Goal: Transaction & Acquisition: Purchase product/service

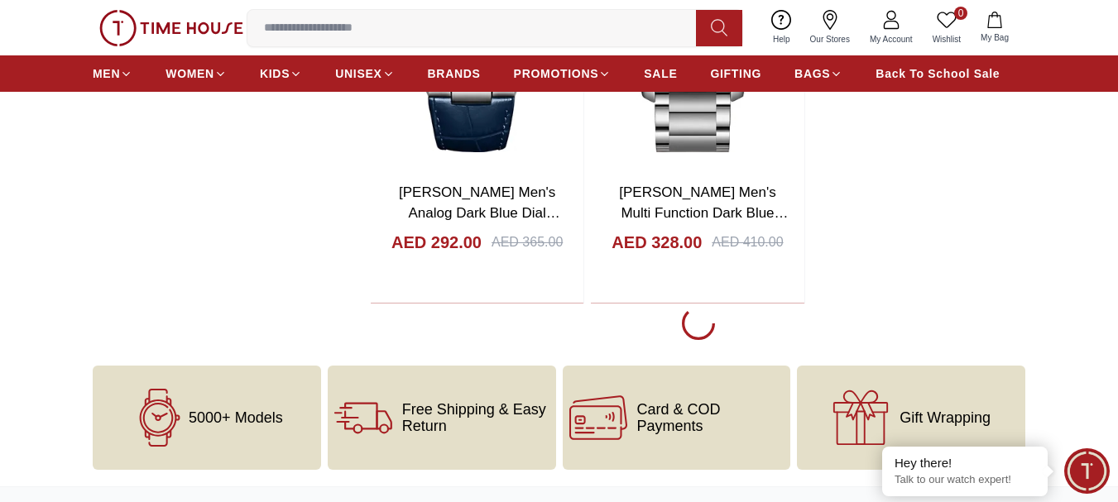
scroll to position [3641, 0]
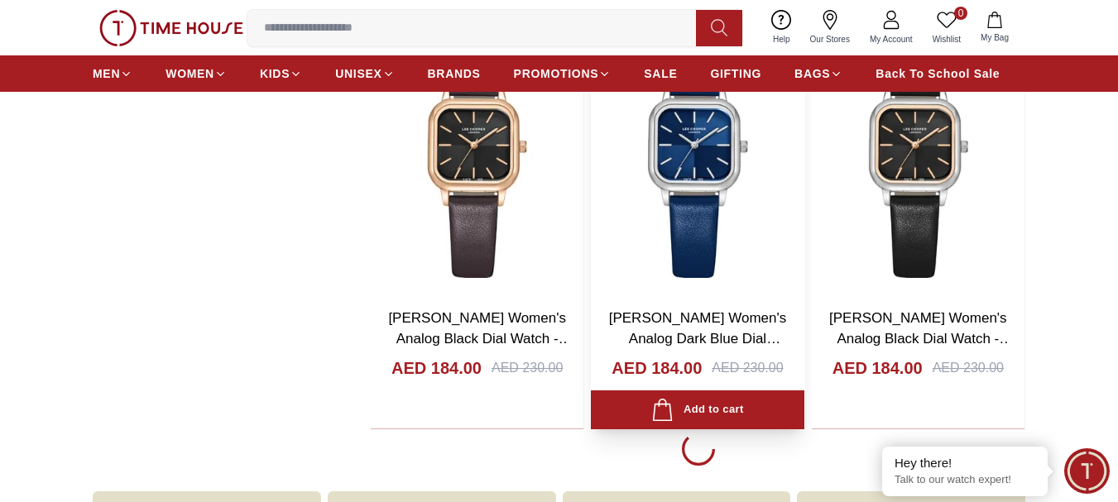
scroll to position [8937, 0]
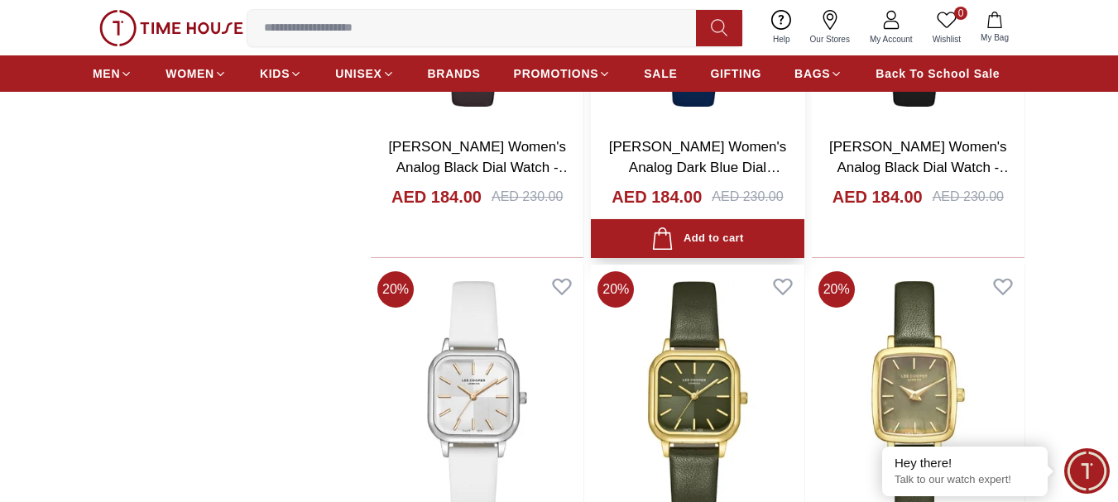
scroll to position [9103, 0]
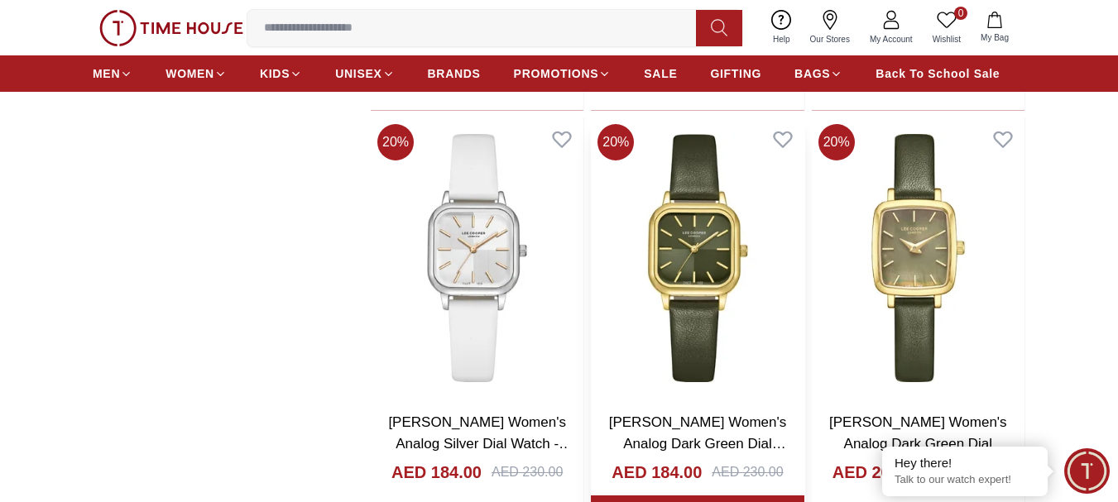
scroll to position [9268, 0]
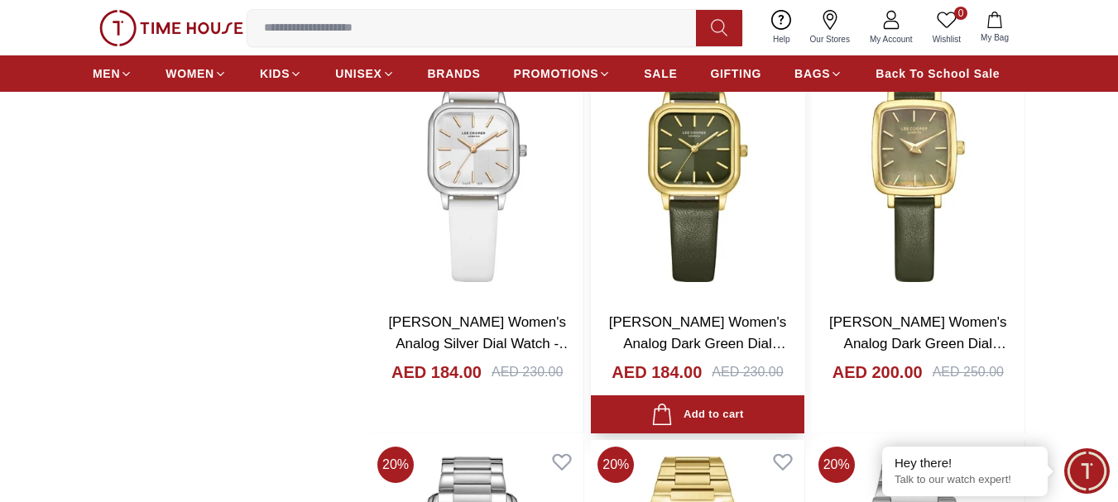
click at [689, 151] on img at bounding box center [697, 157] width 213 height 281
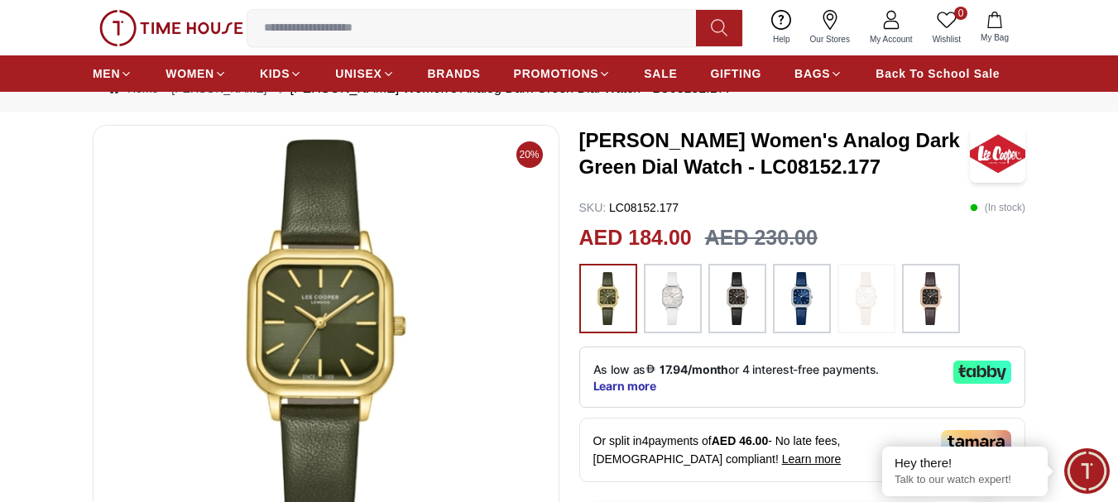
scroll to position [83, 0]
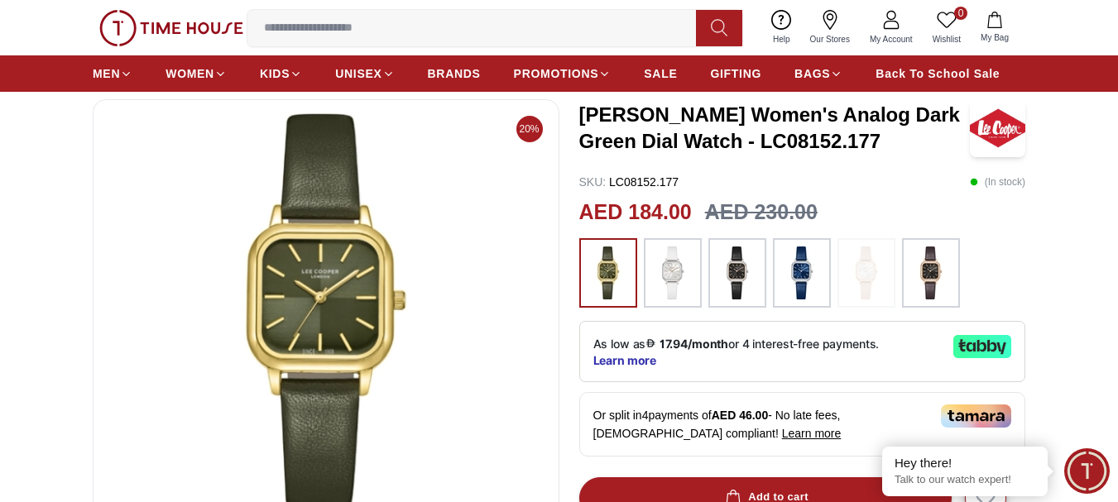
click at [727, 274] on img at bounding box center [737, 273] width 41 height 53
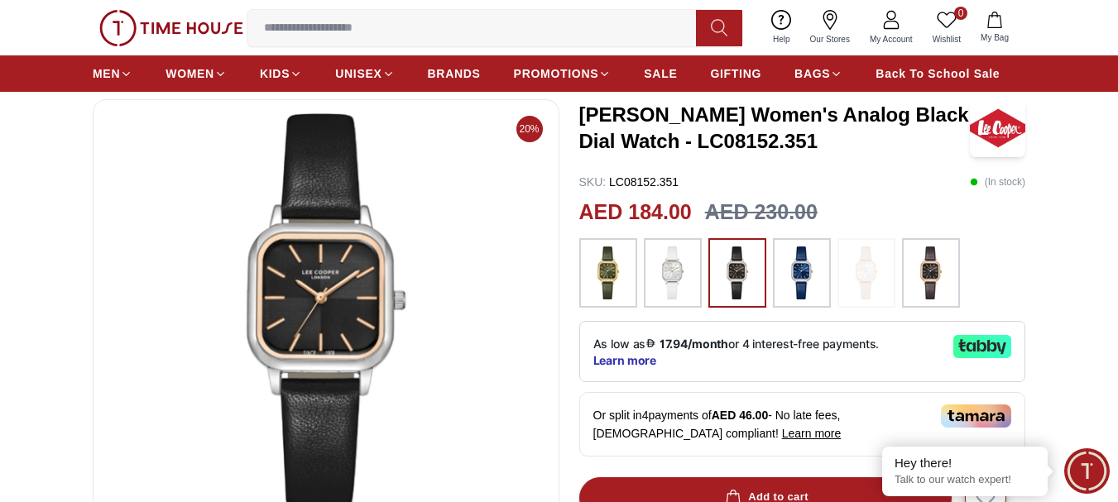
click at [632, 273] on div at bounding box center [608, 273] width 58 height 70
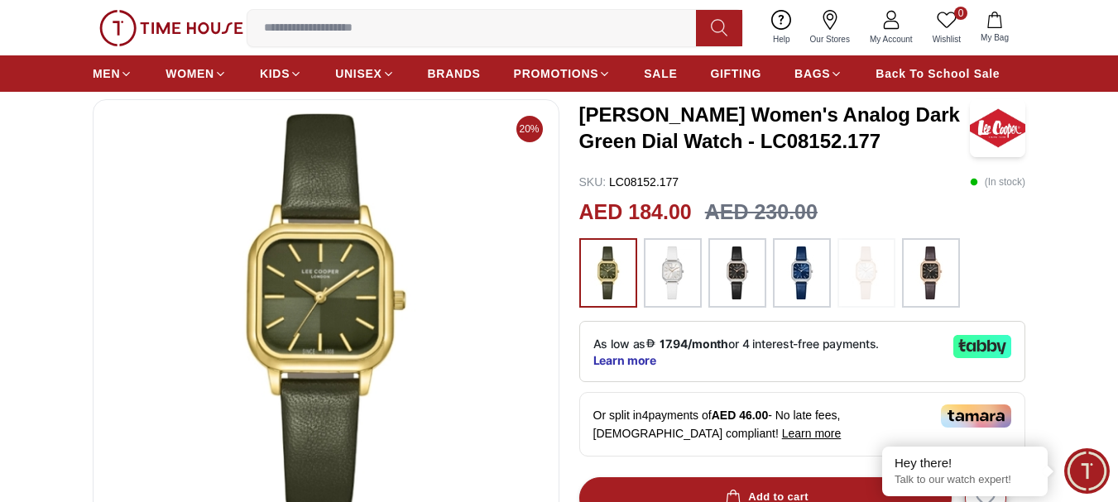
click at [608, 271] on img at bounding box center [608, 273] width 41 height 53
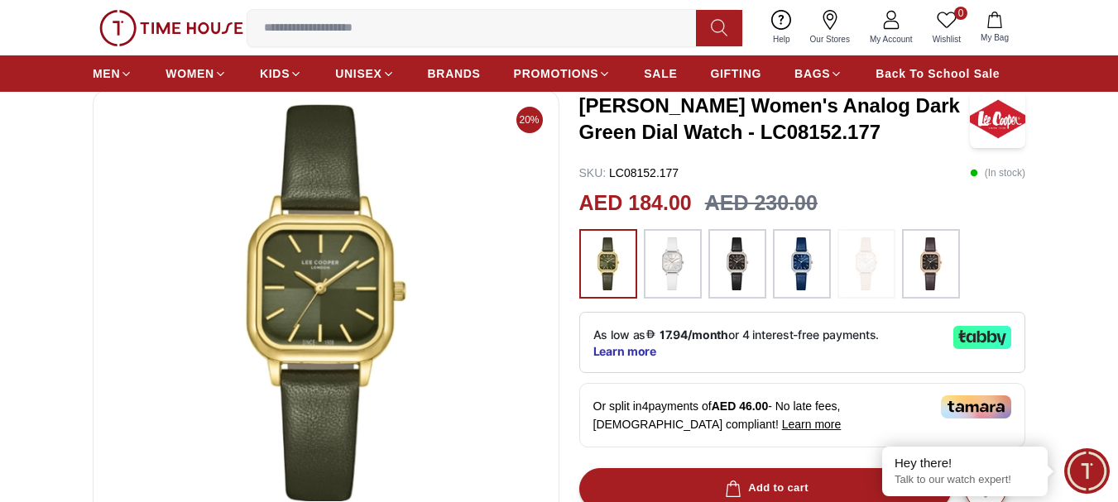
scroll to position [83, 0]
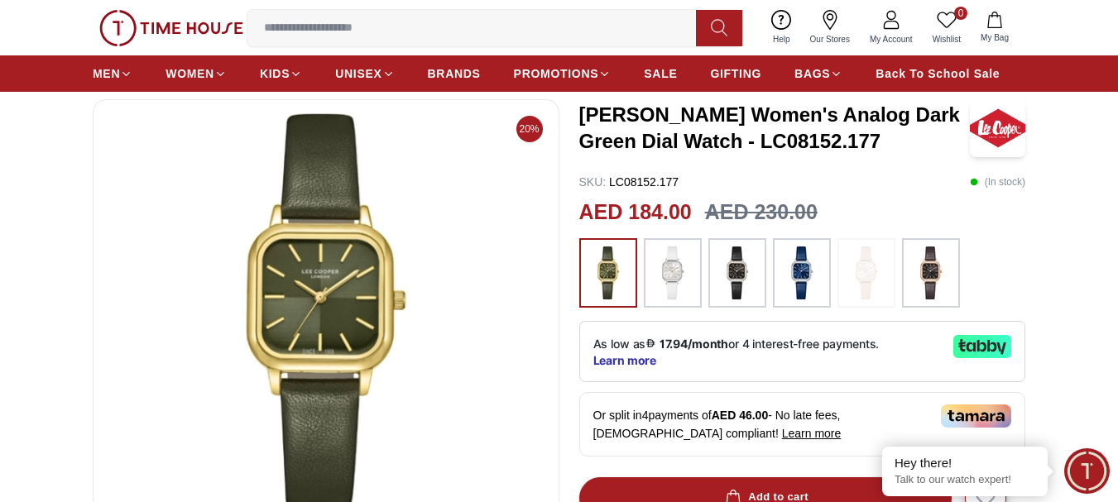
click at [806, 261] on img at bounding box center [801, 273] width 41 height 53
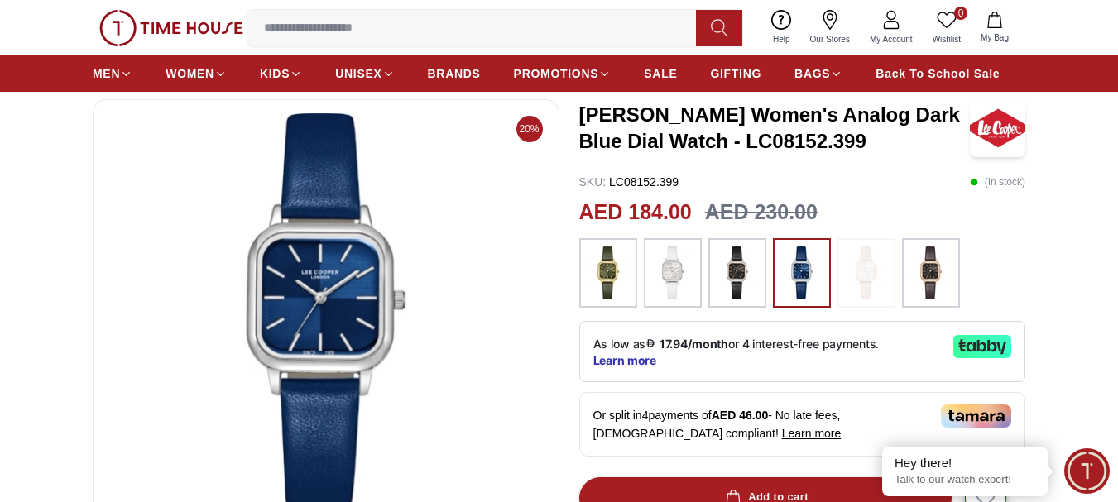
click at [601, 274] on img at bounding box center [608, 273] width 41 height 53
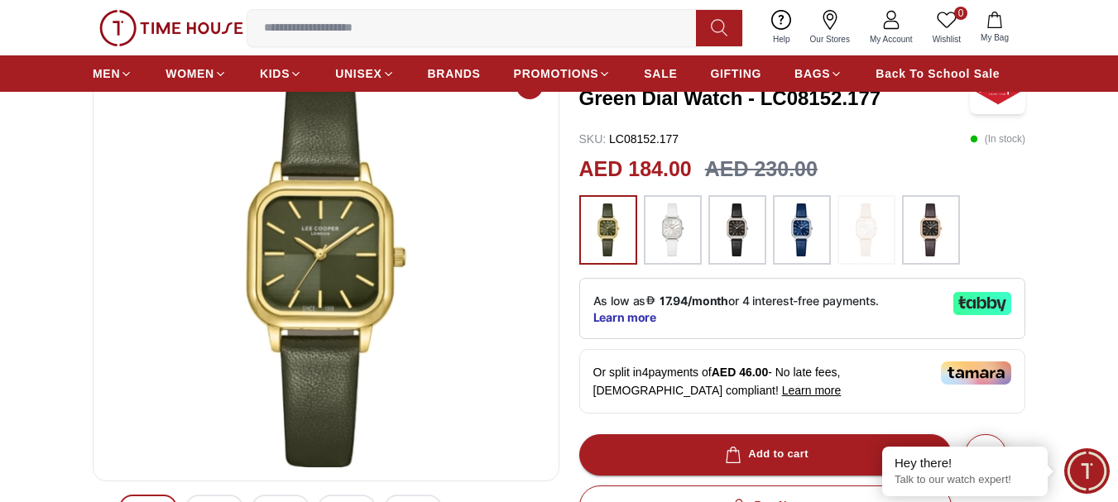
scroll to position [166, 0]
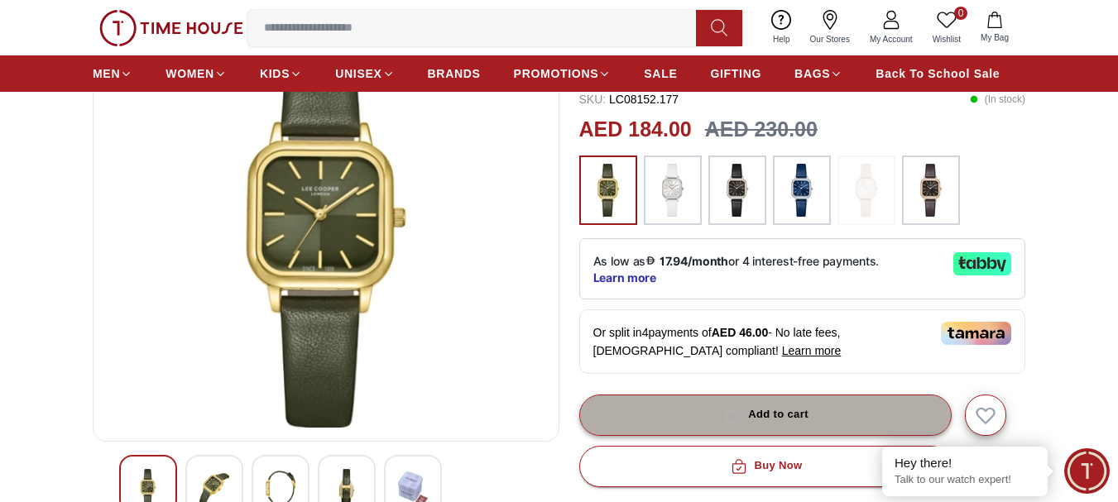
click at [765, 410] on div "Add to cart" at bounding box center [765, 414] width 87 height 19
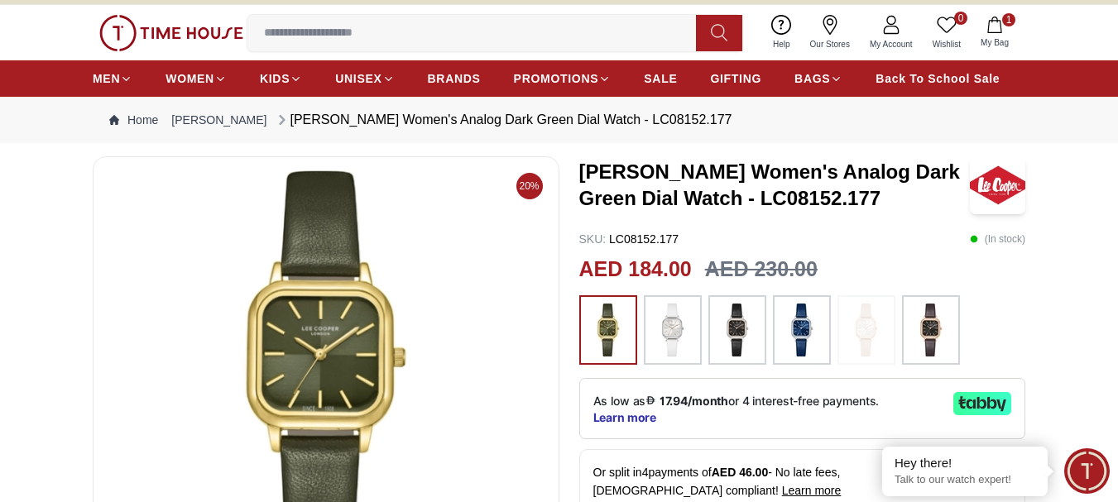
scroll to position [0, 0]
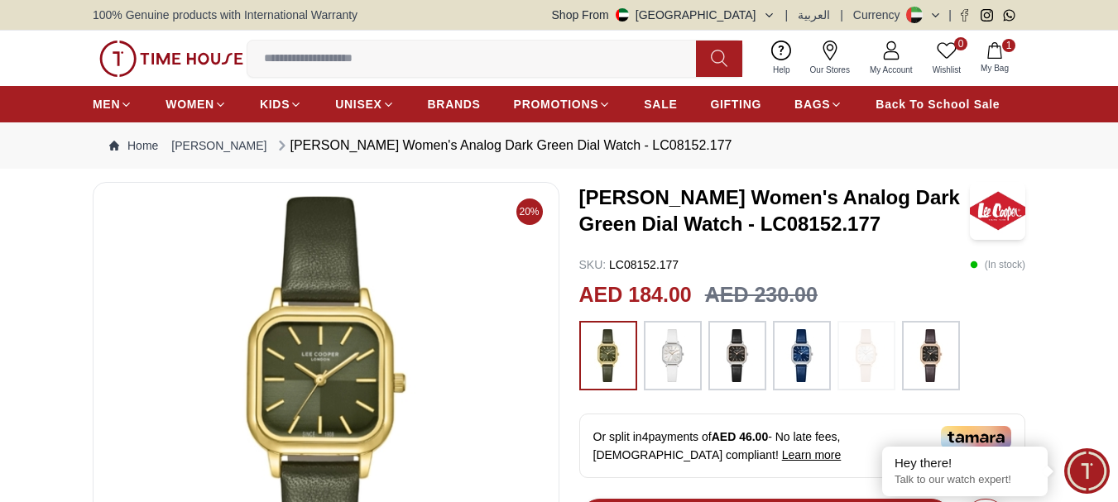
scroll to position [83, 0]
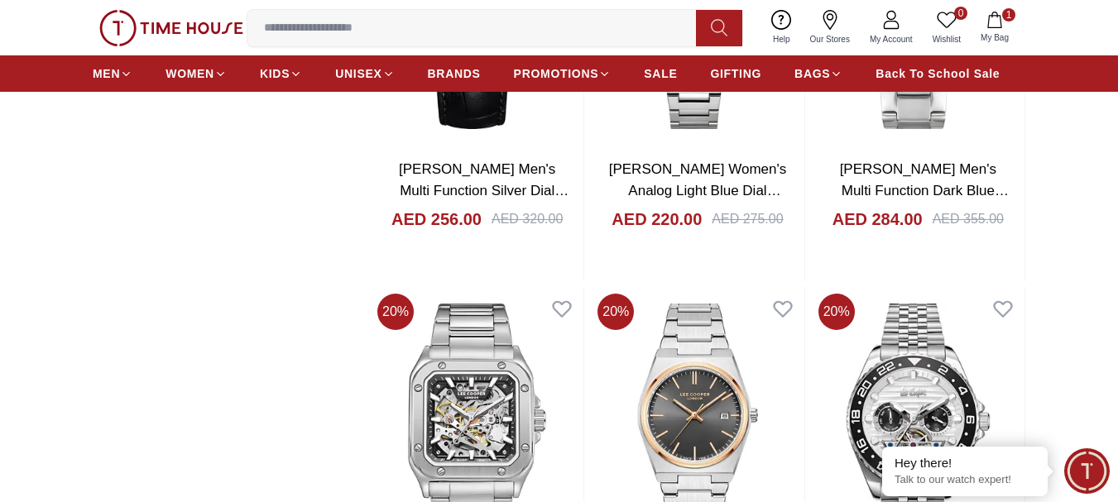
scroll to position [14961, 0]
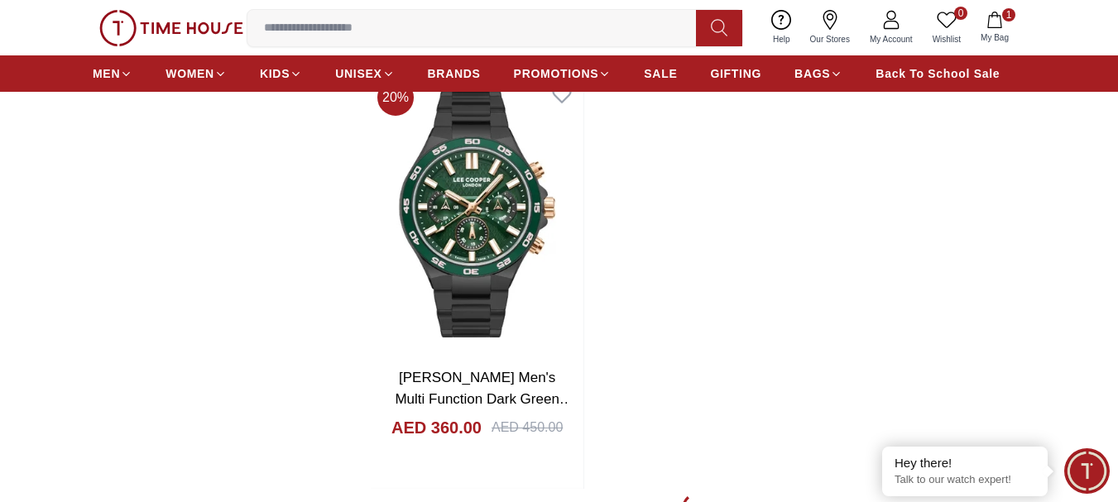
scroll to position [14299, 0]
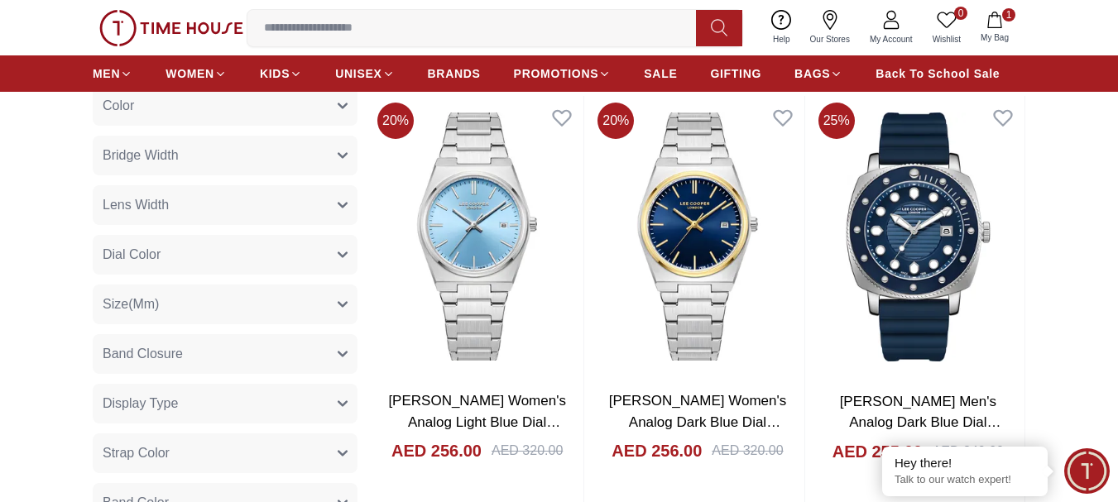
scroll to position [727, 0]
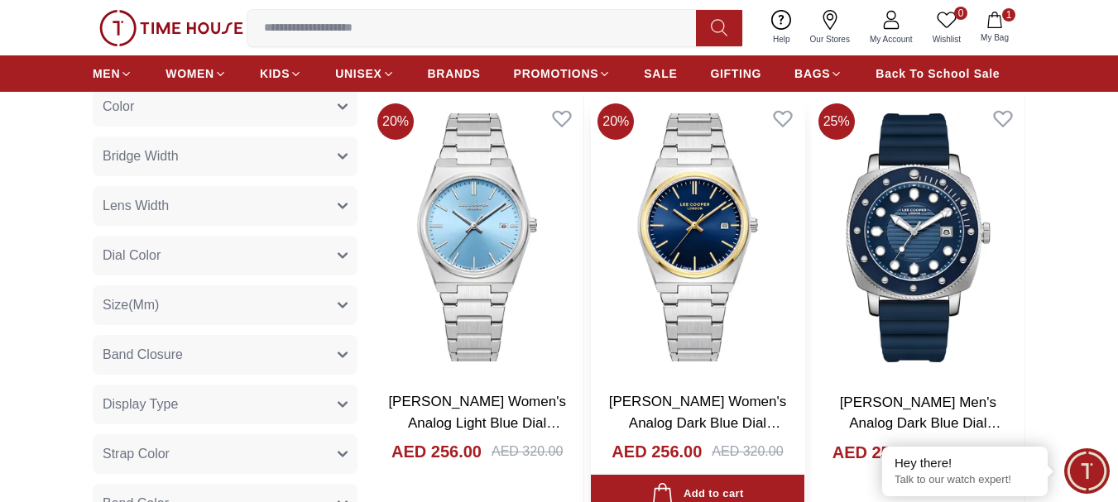
click at [704, 205] on img at bounding box center [697, 237] width 213 height 281
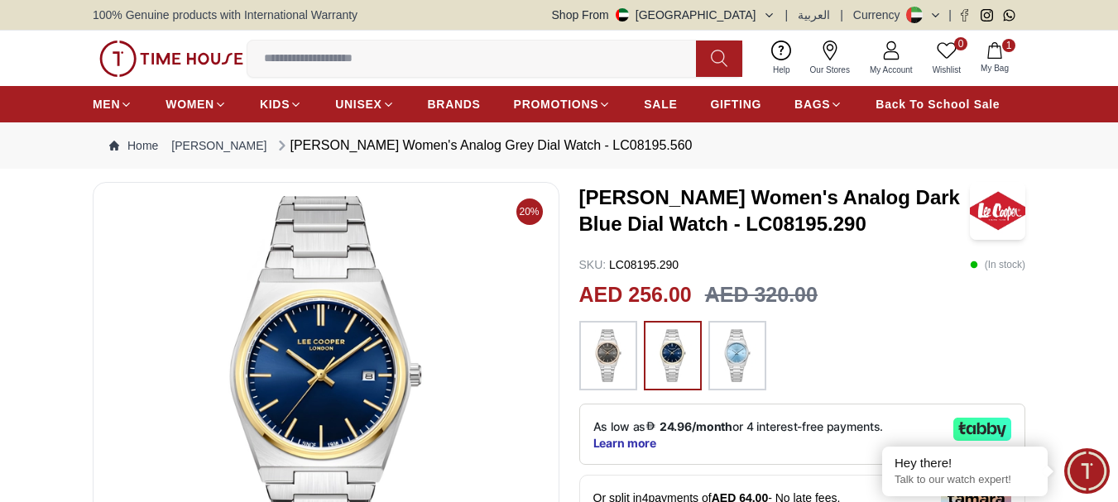
click at [607, 348] on img at bounding box center [608, 355] width 41 height 53
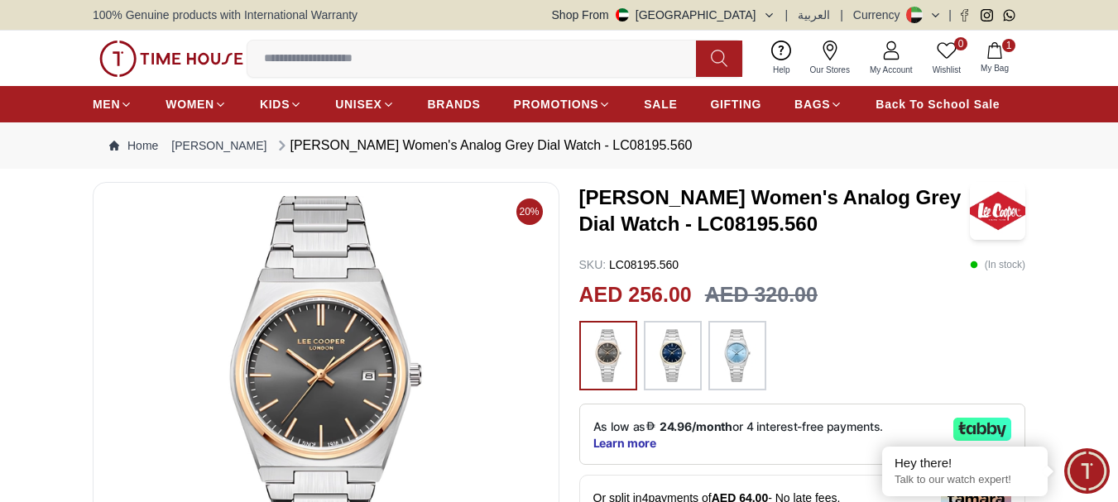
click at [689, 353] on img at bounding box center [672, 355] width 41 height 53
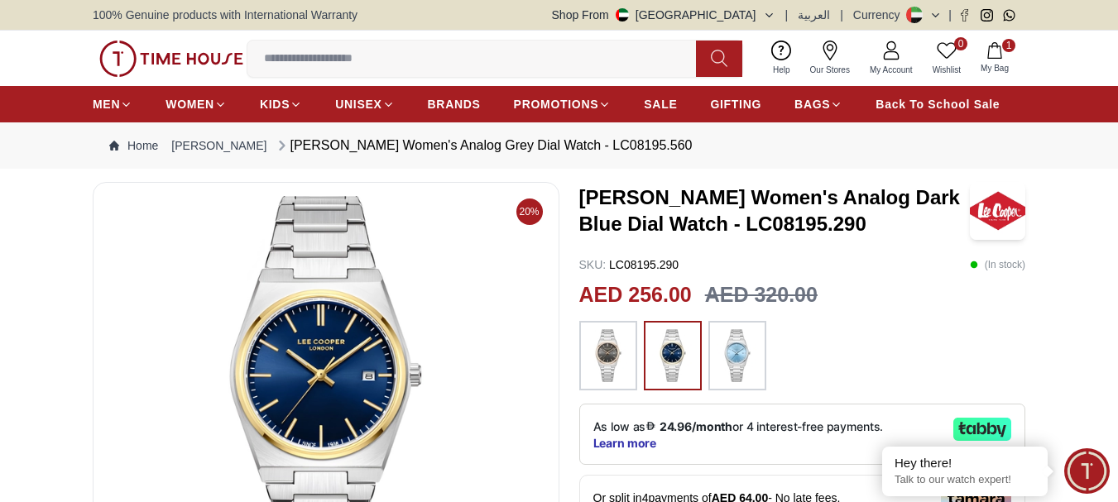
click at [669, 353] on img at bounding box center [672, 355] width 41 height 53
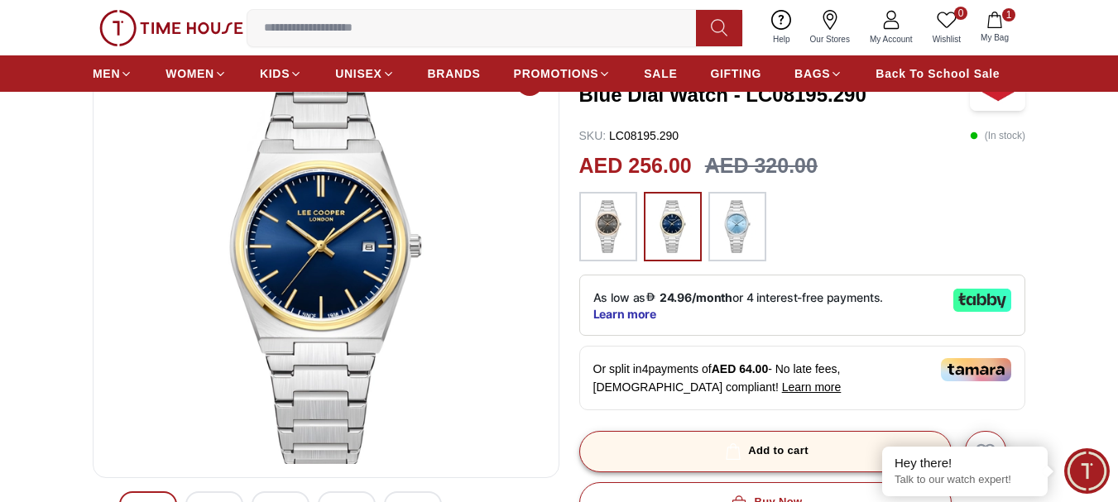
scroll to position [166, 0]
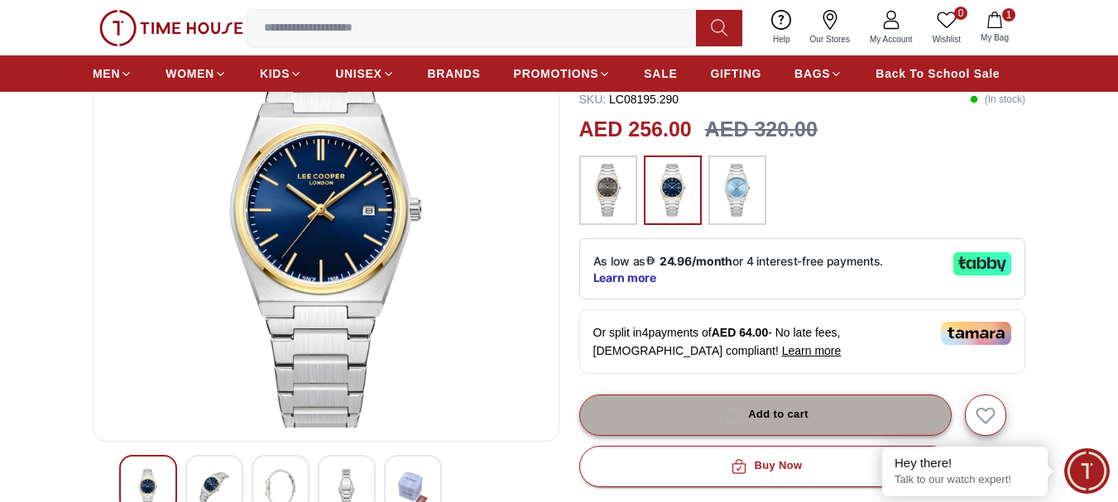
click at [745, 418] on span "button" at bounding box center [733, 415] width 23 height 17
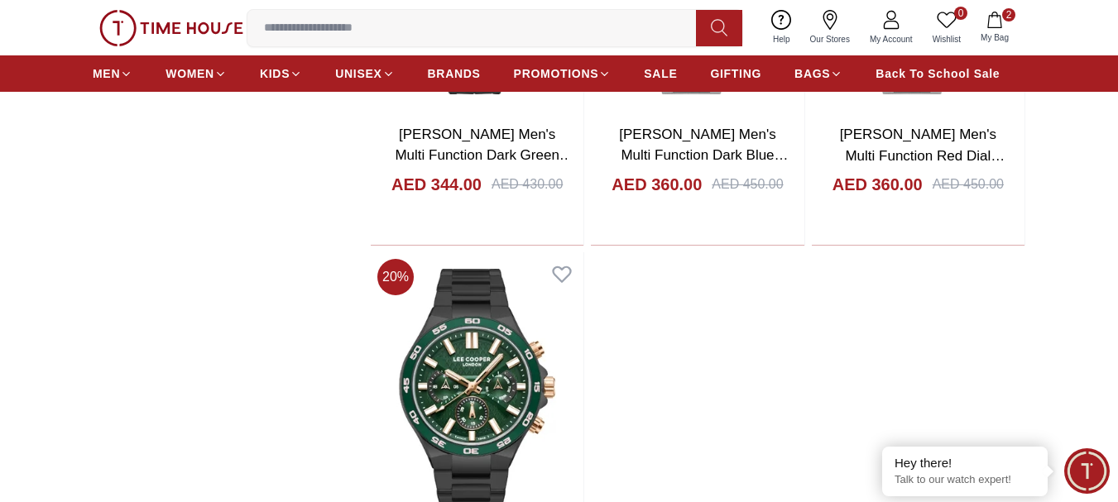
scroll to position [14813, 0]
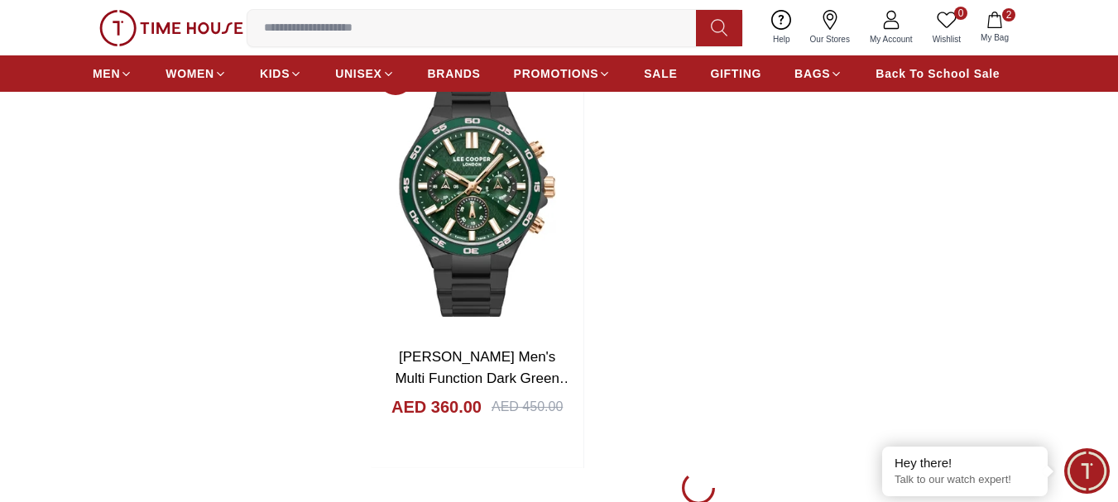
scroll to position [14730, 0]
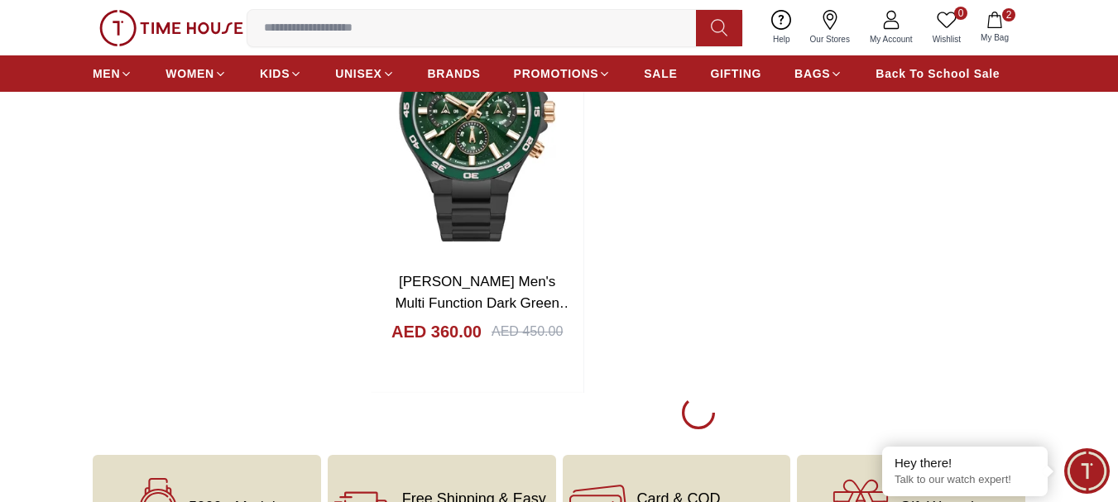
scroll to position [14895, 0]
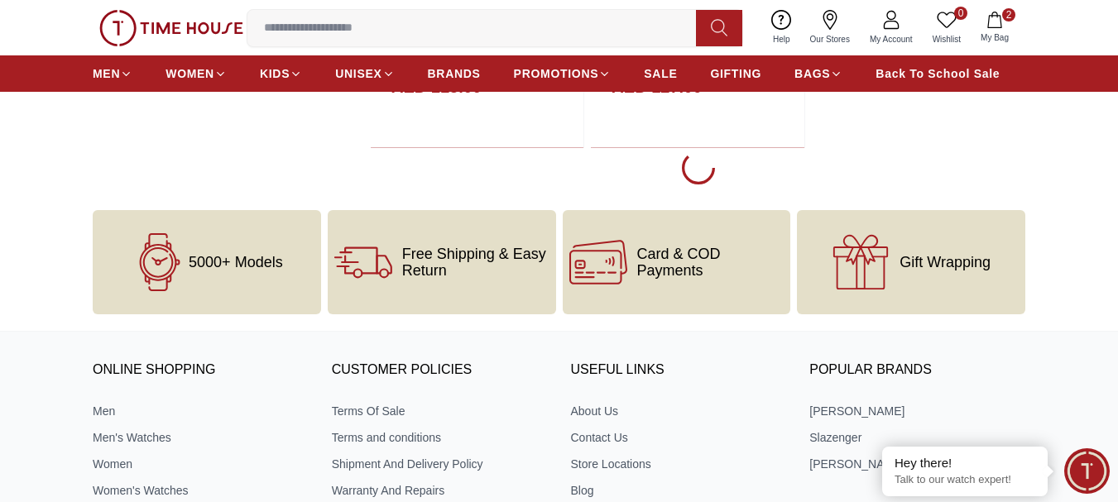
scroll to position [21009, 0]
